Goal: Task Accomplishment & Management: Complete application form

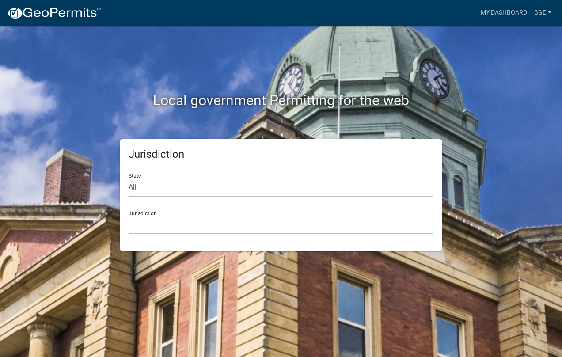
click at [137, 186] on select "All Colorado Georgia Indiana Iowa Kansas Minnesota Ohio South Carolina Wisconsin" at bounding box center [281, 188] width 305 height 18
select select "Georgia"
click at [129, 179] on select "All Colorado Georgia Indiana Iowa Kansas Minnesota Ohio South Carolina Wisconsin" at bounding box center [281, 188] width 305 height 18
click at [145, 219] on select "Cook County, Georgia Crawford County, Georgia Gilmer County, Georgia Haralson C…" at bounding box center [281, 225] width 305 height 18
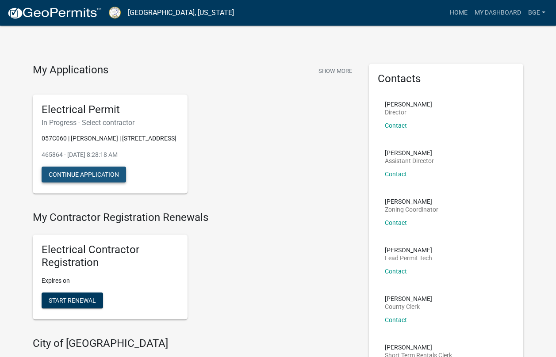
click at [86, 171] on button "Continue Application" at bounding box center [84, 175] width 84 height 16
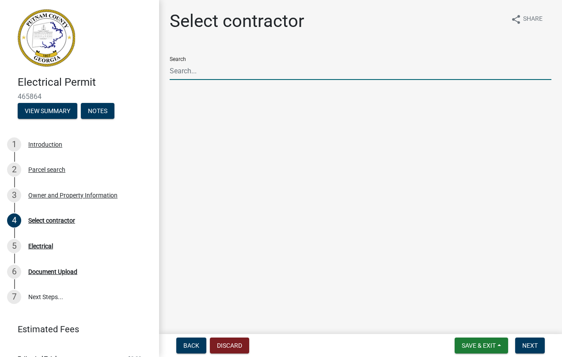
click at [182, 73] on input "Search" at bounding box center [361, 71] width 382 height 18
type input "Burden"
click at [529, 344] on span "Next" at bounding box center [530, 345] width 15 height 7
click at [200, 71] on input "Burden" at bounding box center [361, 71] width 382 height 18
click at [527, 344] on span "Next" at bounding box center [530, 345] width 15 height 7
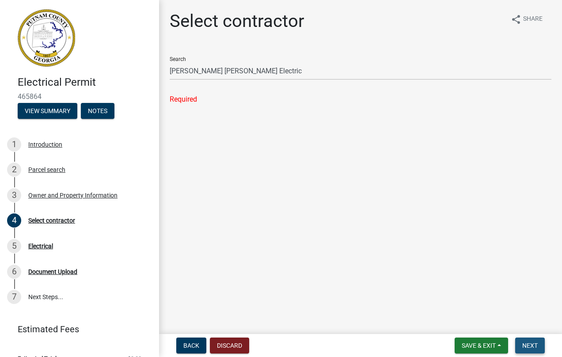
click at [528, 344] on span "Next" at bounding box center [530, 345] width 15 height 7
click at [529, 342] on span "Next" at bounding box center [530, 345] width 15 height 7
drag, startPoint x: 205, startPoint y: 70, endPoint x: 158, endPoint y: 72, distance: 46.5
click at [158, 72] on div "Electrical Permit 465864 View Summary Notes 1 Introduction 2 Parcel search 3 Ow…" at bounding box center [281, 178] width 562 height 357
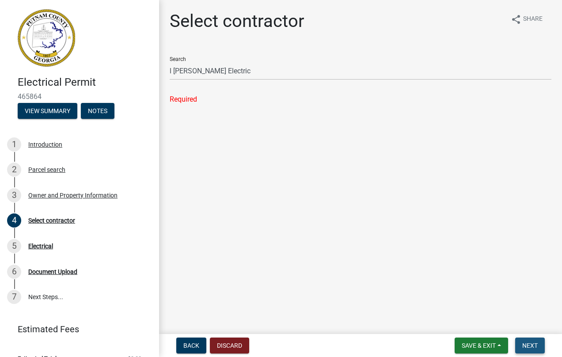
click at [529, 346] on span "Next" at bounding box center [530, 345] width 15 height 7
click at [211, 71] on input "l Burt Gordon Electric" at bounding box center [361, 71] width 382 height 18
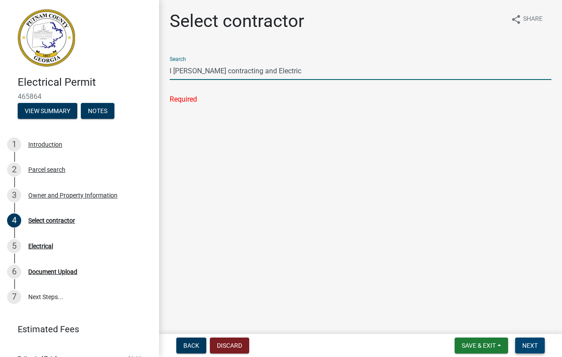
click at [530, 343] on span "Next" at bounding box center [530, 345] width 15 height 7
click at [170, 71] on input "l Burt Gordon contracting and Electric" at bounding box center [361, 71] width 382 height 18
type input "Burt Gordon contracting and Electric"
click at [532, 342] on span "Next" at bounding box center [530, 345] width 15 height 7
click at [229, 72] on input "Burt Gordon contracting and Electric" at bounding box center [361, 71] width 382 height 18
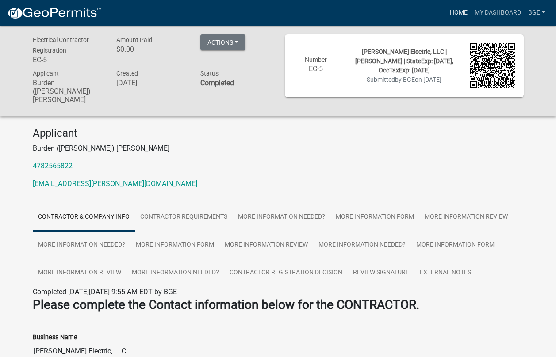
click at [458, 11] on link "Home" at bounding box center [458, 12] width 25 height 17
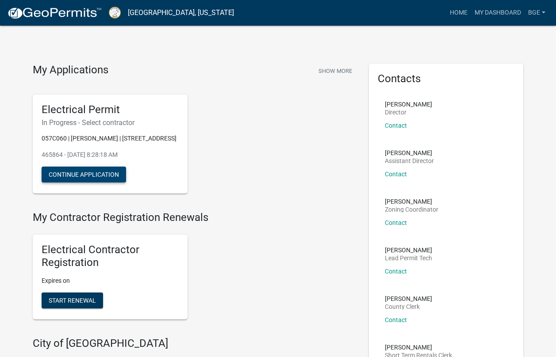
click at [77, 174] on button "Continue Application" at bounding box center [84, 175] width 84 height 16
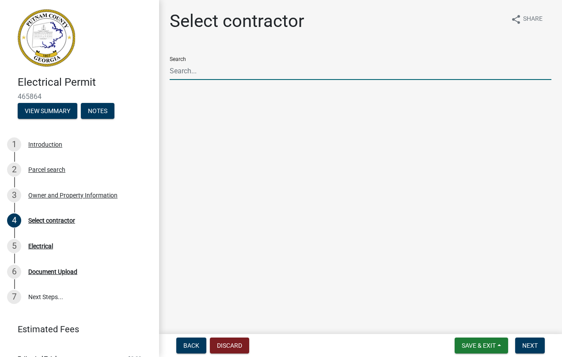
click at [182, 72] on input "Search" at bounding box center [361, 71] width 382 height 18
click at [532, 347] on span "Next" at bounding box center [530, 345] width 15 height 7
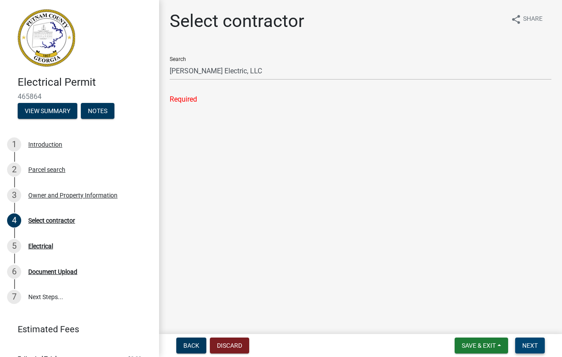
click at [530, 343] on span "Next" at bounding box center [530, 345] width 15 height 7
click at [531, 339] on button "Next" at bounding box center [530, 346] width 30 height 16
click at [263, 71] on input "[PERSON_NAME] Electric, LLC" at bounding box center [361, 71] width 382 height 18
type input "[PERSON_NAME] Electric, LLC [PERSON_NAME]"
click at [529, 344] on span "Next" at bounding box center [530, 345] width 15 height 7
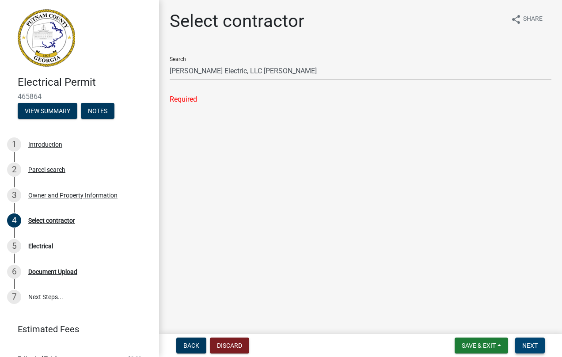
click at [529, 344] on span "Next" at bounding box center [530, 345] width 15 height 7
click at [230, 343] on button "Discard" at bounding box center [229, 346] width 39 height 16
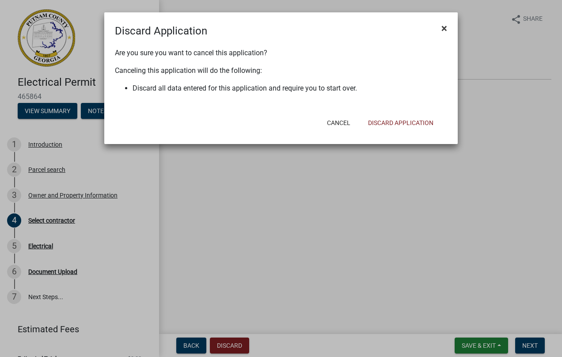
click at [446, 28] on span "×" at bounding box center [445, 28] width 6 height 12
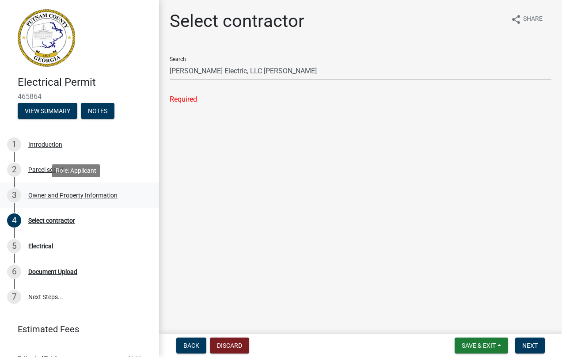
click at [65, 195] on div "Owner and Property Information" at bounding box center [72, 195] width 89 height 6
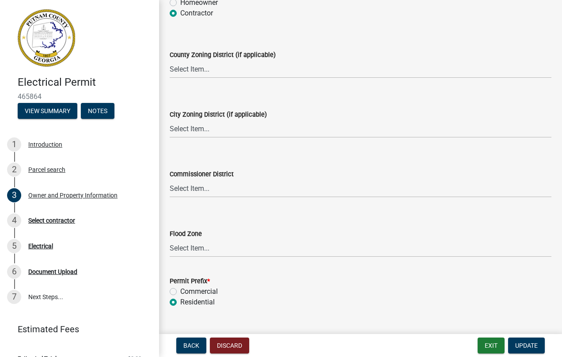
scroll to position [1589, 0]
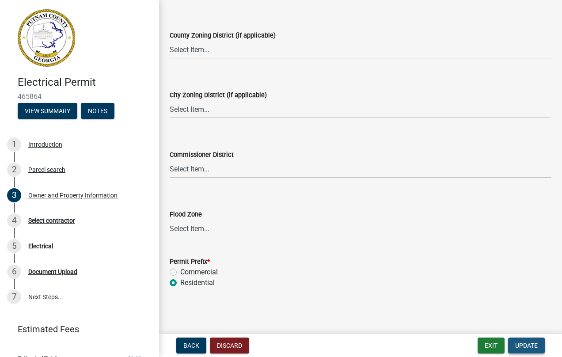
click at [531, 342] on span "Update" at bounding box center [526, 345] width 23 height 7
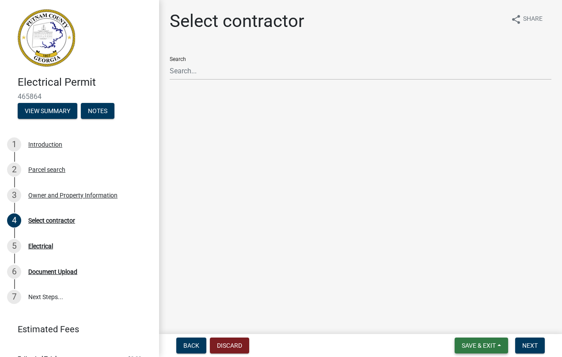
click at [477, 343] on span "Save & Exit" at bounding box center [479, 345] width 34 height 7
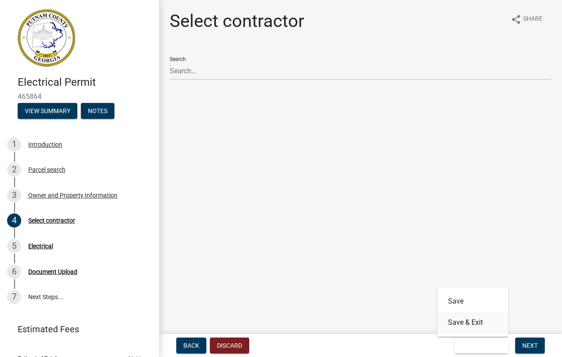
click at [465, 320] on button "Save & Exit" at bounding box center [473, 322] width 71 height 21
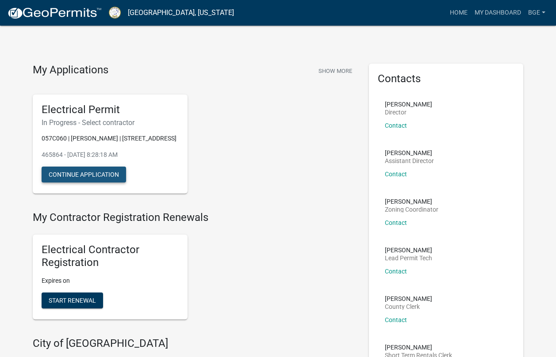
click at [82, 171] on button "Continue Application" at bounding box center [84, 175] width 84 height 16
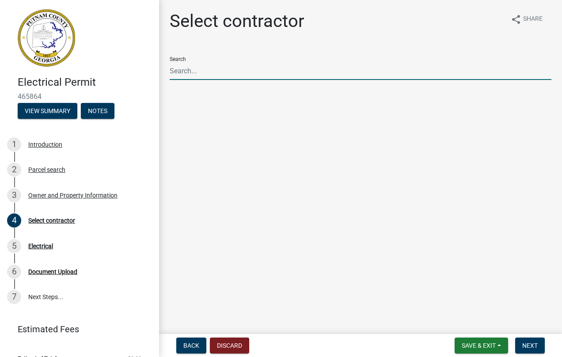
click at [179, 71] on input "Search" at bounding box center [361, 71] width 382 height 18
type input "Burden"
click at [527, 344] on span "Next" at bounding box center [530, 345] width 15 height 7
click at [194, 70] on input "Burden" at bounding box center [361, 71] width 382 height 18
drag, startPoint x: 192, startPoint y: 70, endPoint x: 162, endPoint y: 69, distance: 30.1
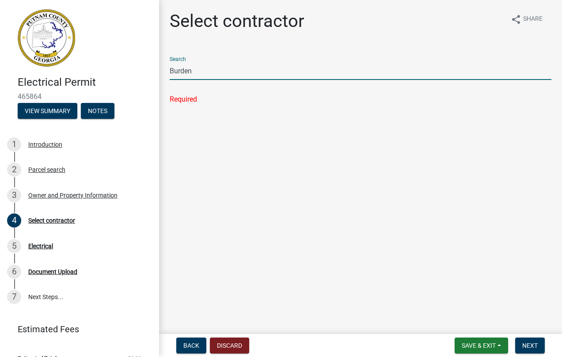
click at [162, 69] on div "Select contractor share Share Search Burden Required" at bounding box center [360, 65] width 403 height 109
click at [531, 339] on button "Next" at bounding box center [530, 346] width 30 height 16
click at [198, 72] on input "electric" at bounding box center [361, 71] width 382 height 18
type input "electrical contractor"
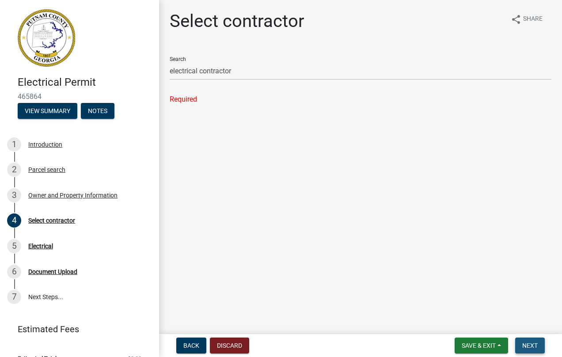
click at [530, 344] on span "Next" at bounding box center [530, 345] width 15 height 7
drag, startPoint x: 237, startPoint y: 71, endPoint x: 161, endPoint y: 71, distance: 75.6
click at [162, 71] on div "Select contractor share Share Search electrical contractor Required" at bounding box center [360, 65] width 403 height 109
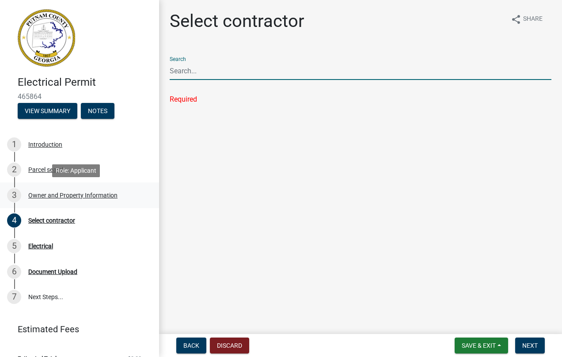
click at [60, 195] on div "Owner and Property Information" at bounding box center [72, 195] width 89 height 6
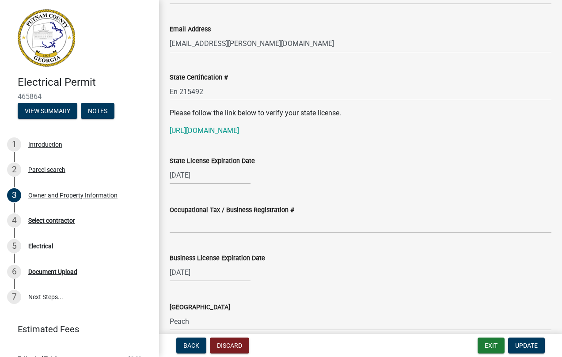
scroll to position [1058, 0]
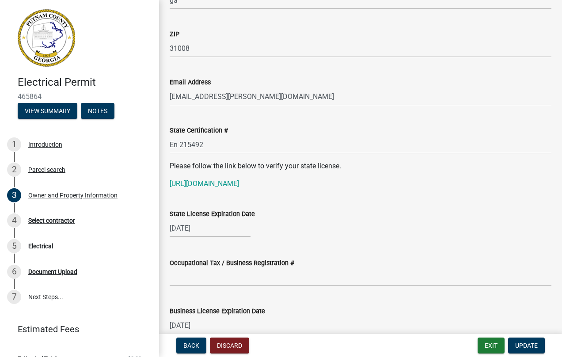
click at [244, 262] on label "Occupational Tax / Business Registration #" at bounding box center [232, 263] width 125 height 6
click at [244, 268] on input "Occupational Tax / Business Registration #" at bounding box center [361, 277] width 382 height 18
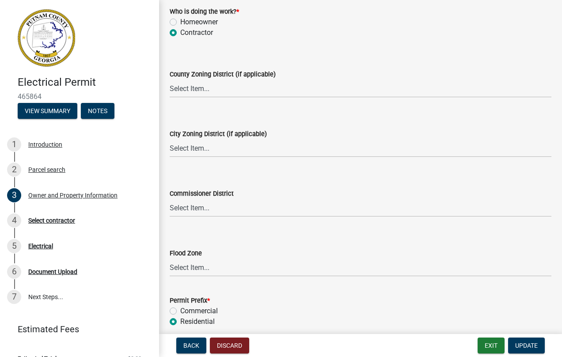
scroll to position [1589, 0]
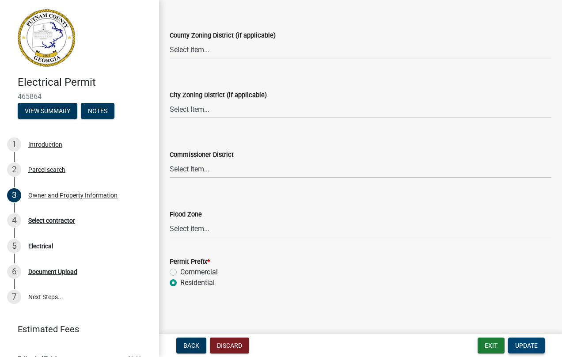
type input "00263"
click at [526, 343] on span "Update" at bounding box center [526, 345] width 23 height 7
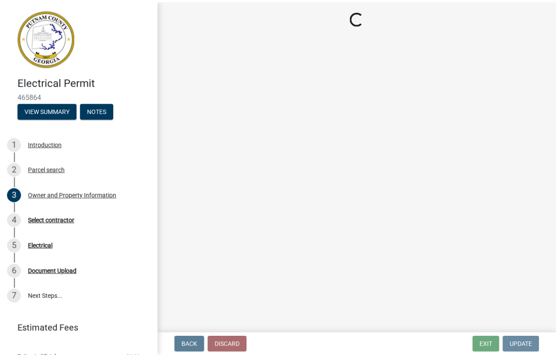
scroll to position [0, 0]
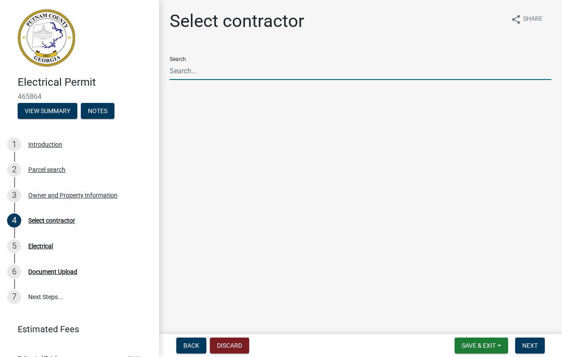
click at [191, 74] on input "Search" at bounding box center [361, 71] width 382 height 18
click at [526, 346] on span "Next" at bounding box center [530, 345] width 15 height 7
drag, startPoint x: 180, startPoint y: 69, endPoint x: 197, endPoint y: 71, distance: 16.9
click at [197, 71] on input "Burden" at bounding box center [361, 71] width 382 height 18
drag, startPoint x: 198, startPoint y: 71, endPoint x: 205, endPoint y: 71, distance: 7.1
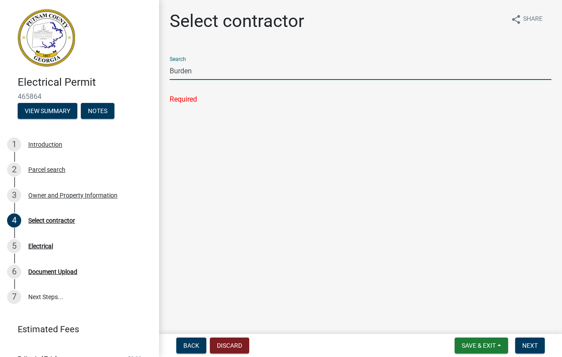
click at [199, 71] on input "Burden" at bounding box center [361, 71] width 382 height 18
type input "[PERSON_NAME] Electric, LLC [PERSON_NAME]"
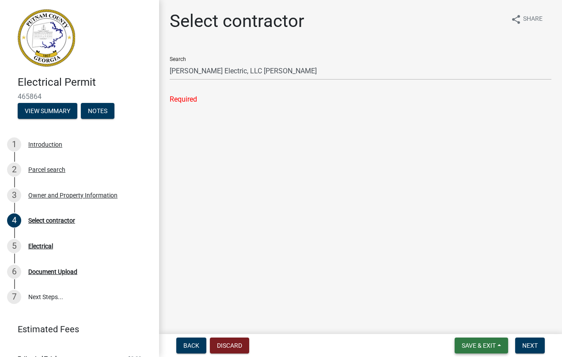
click at [487, 344] on span "Save & Exit" at bounding box center [479, 345] width 34 height 7
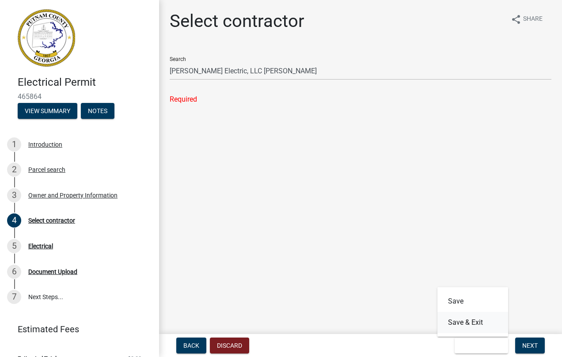
click at [472, 320] on button "Save & Exit" at bounding box center [473, 322] width 71 height 21
